Goal: Task Accomplishment & Management: Manage account settings

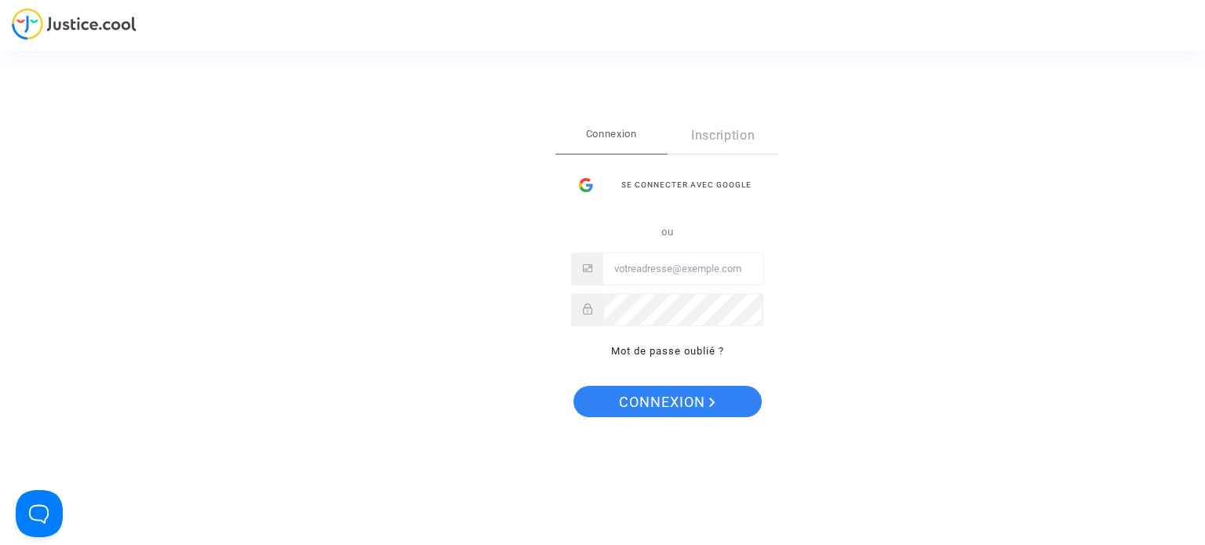
type input "claire.fournier37@gmail.com"
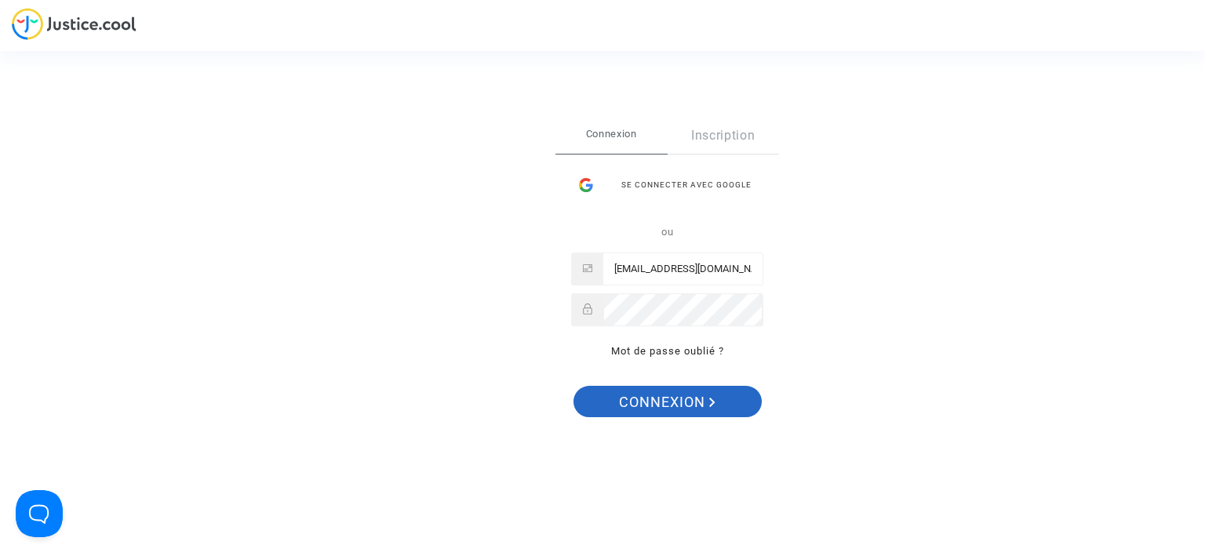
click at [651, 405] on span "Connexion" at bounding box center [667, 402] width 97 height 33
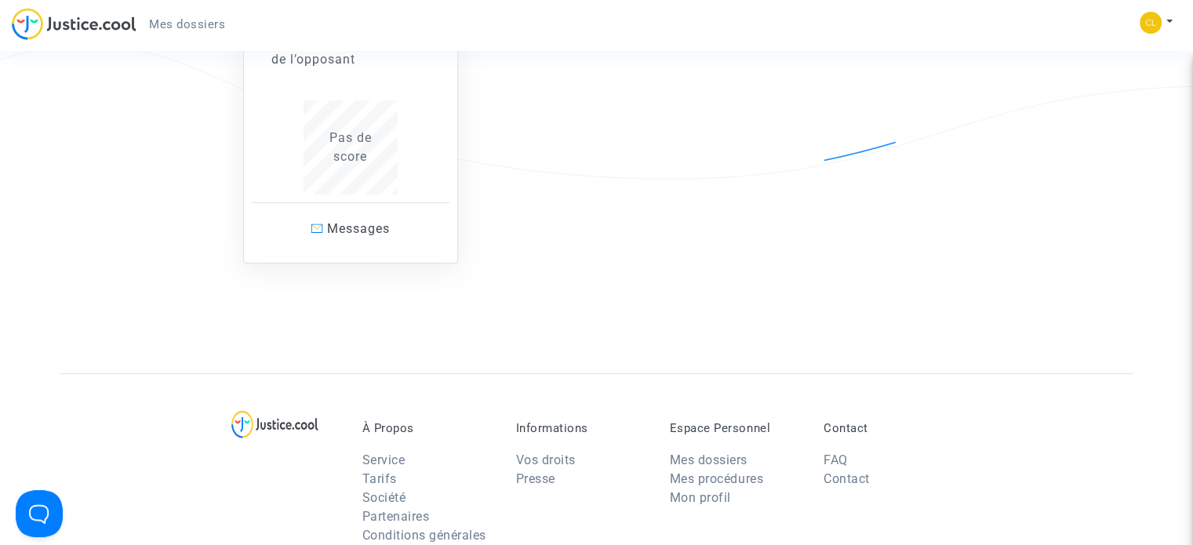
scroll to position [314, 0]
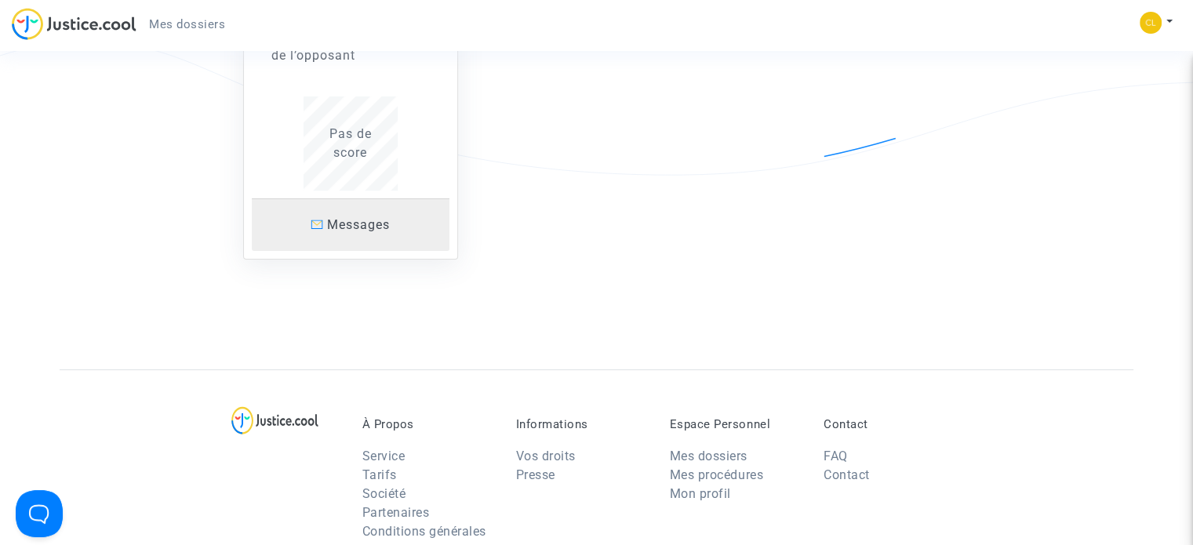
click at [381, 220] on span "Messages" at bounding box center [358, 224] width 63 height 15
